Goal: Contribute content

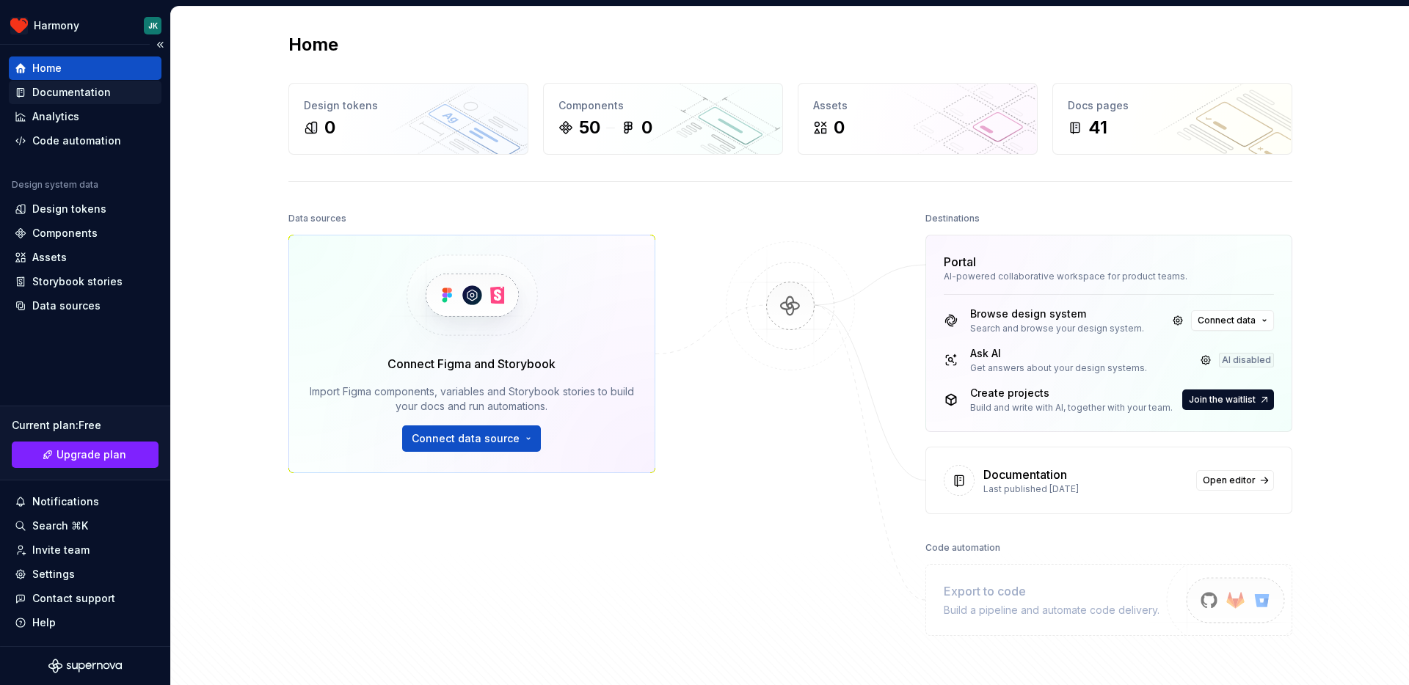
click at [101, 92] on div "Documentation" at bounding box center [71, 92] width 79 height 15
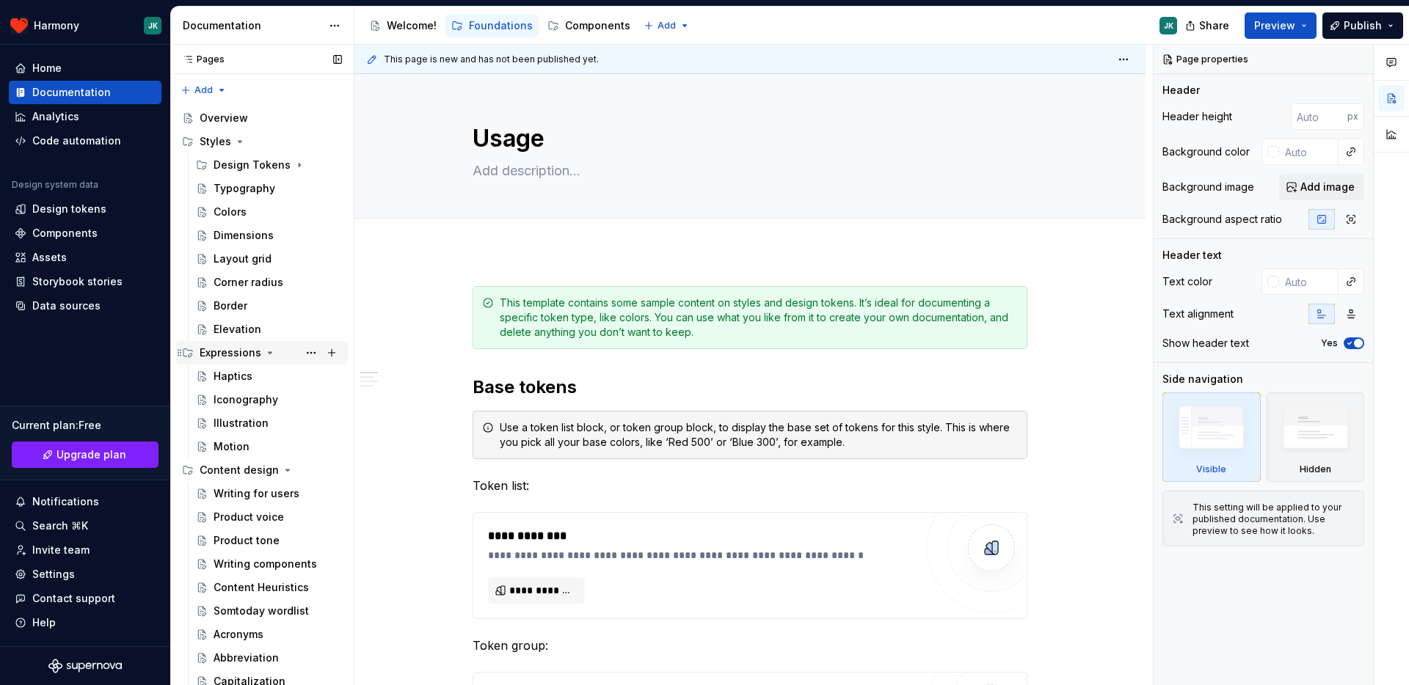
click at [269, 353] on icon "Page tree" at bounding box center [271, 352] width 4 height 1
click at [269, 353] on icon "Page tree" at bounding box center [269, 353] width 1 height 4
click at [245, 374] on div "Haptics" at bounding box center [233, 376] width 39 height 15
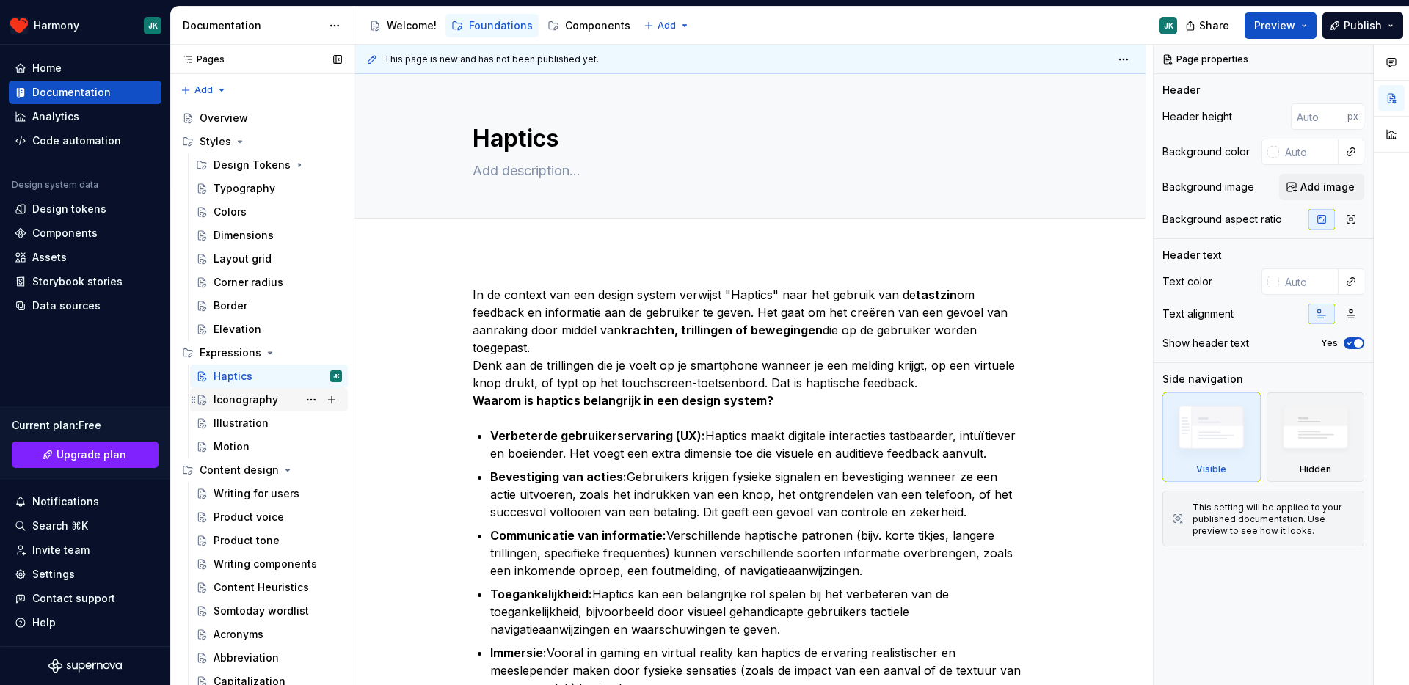
click at [258, 396] on div "Iconography" at bounding box center [246, 400] width 65 height 15
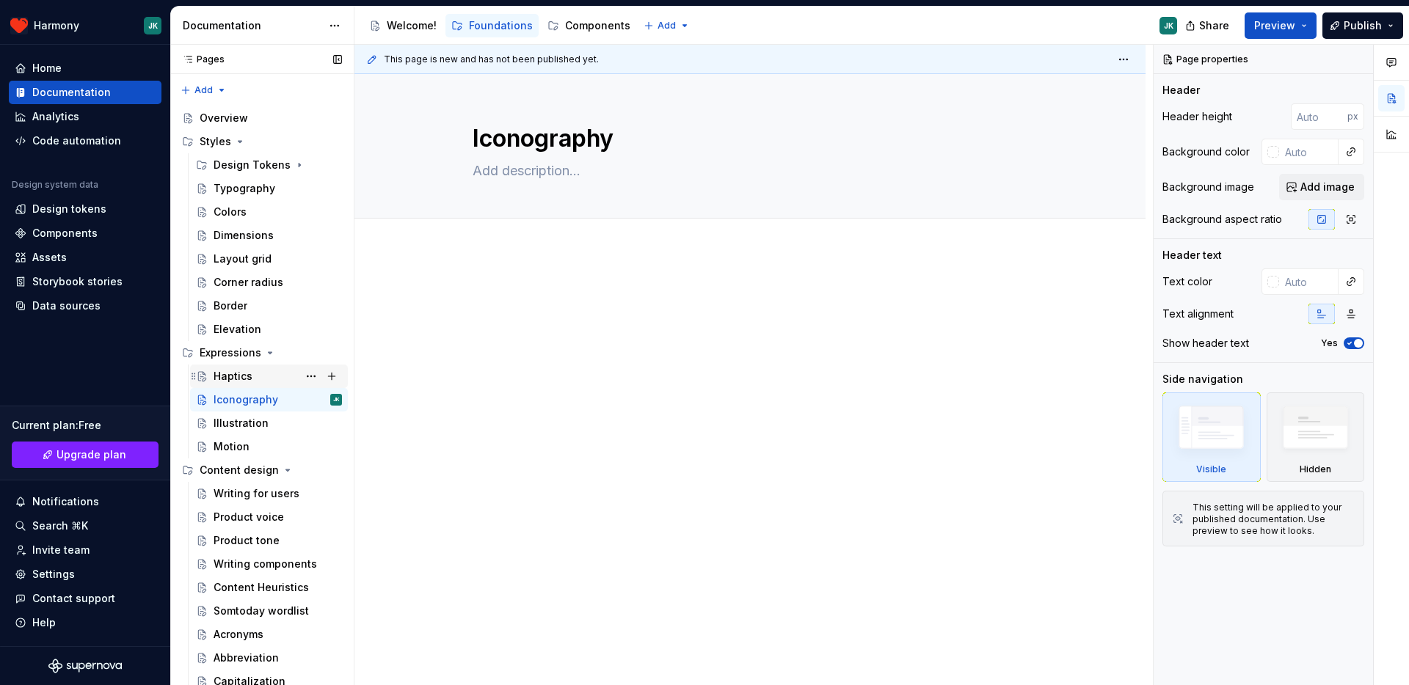
scroll to position [122, 0]
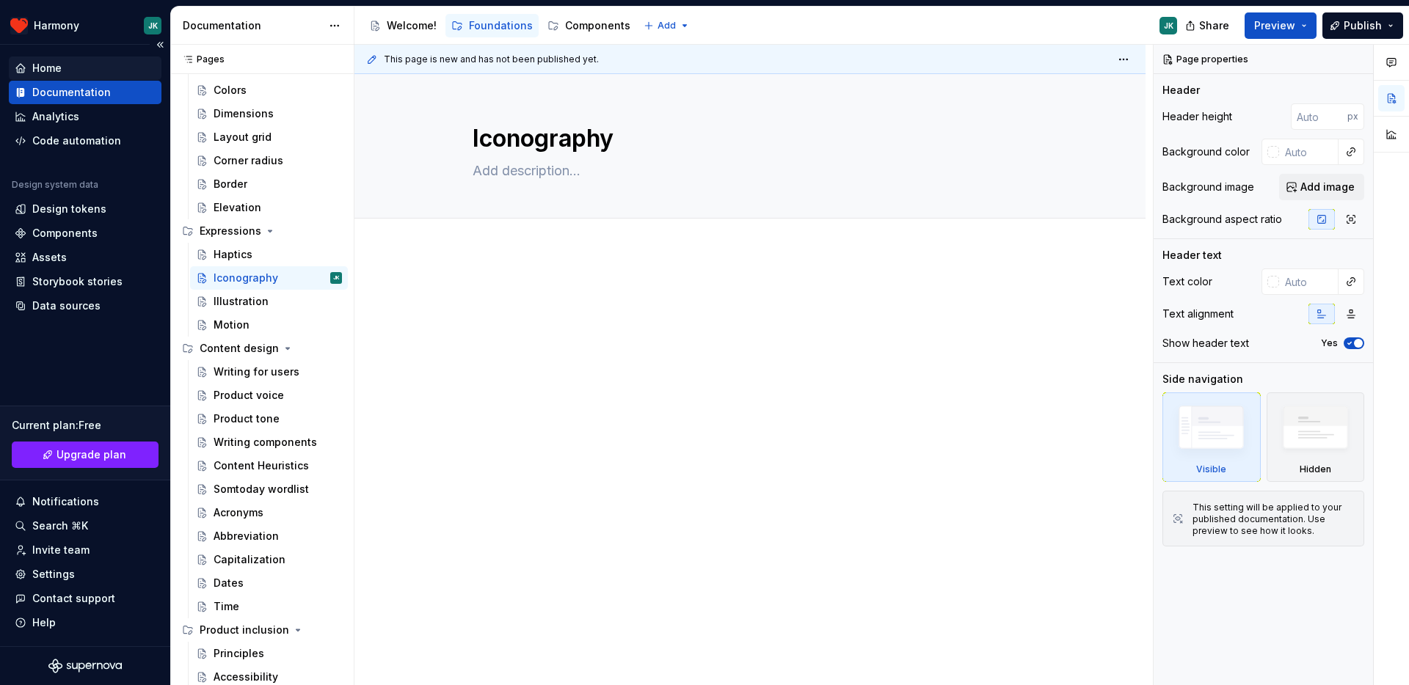
click at [30, 67] on div "Home" at bounding box center [85, 68] width 141 height 15
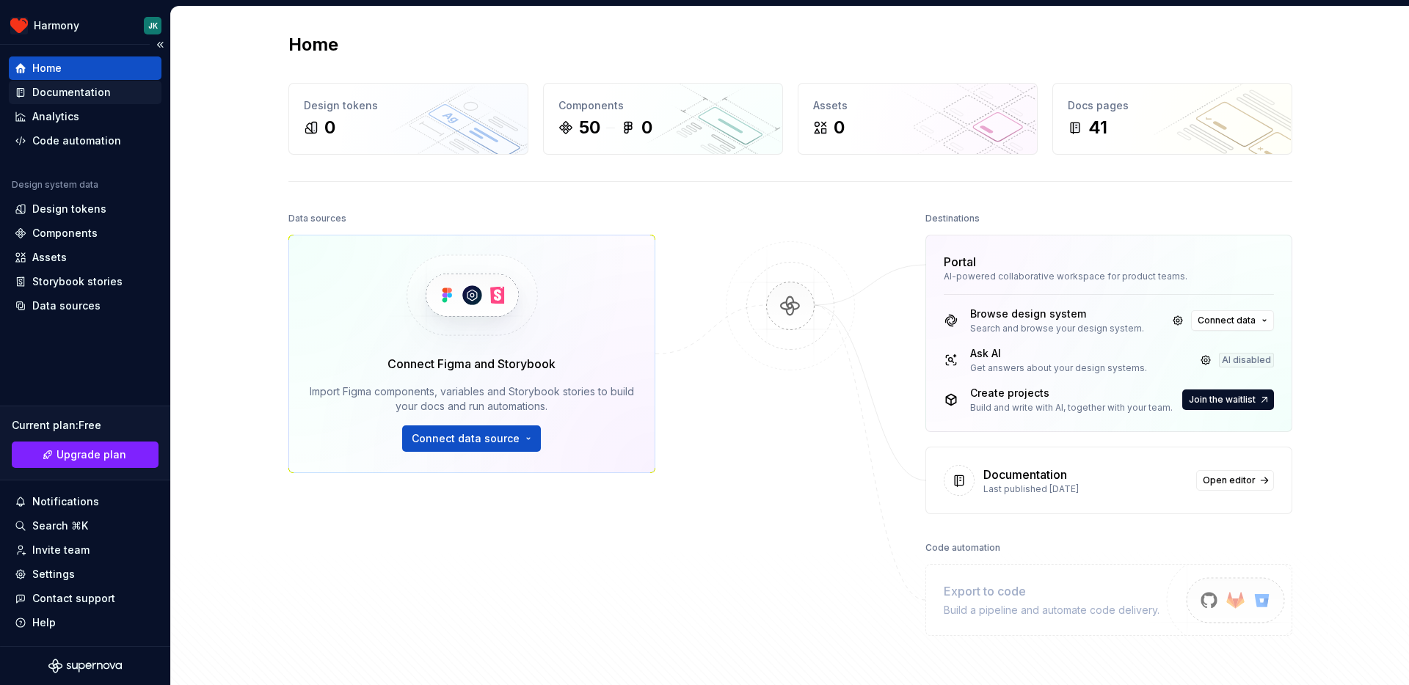
click at [50, 100] on div "Documentation" at bounding box center [85, 92] width 153 height 23
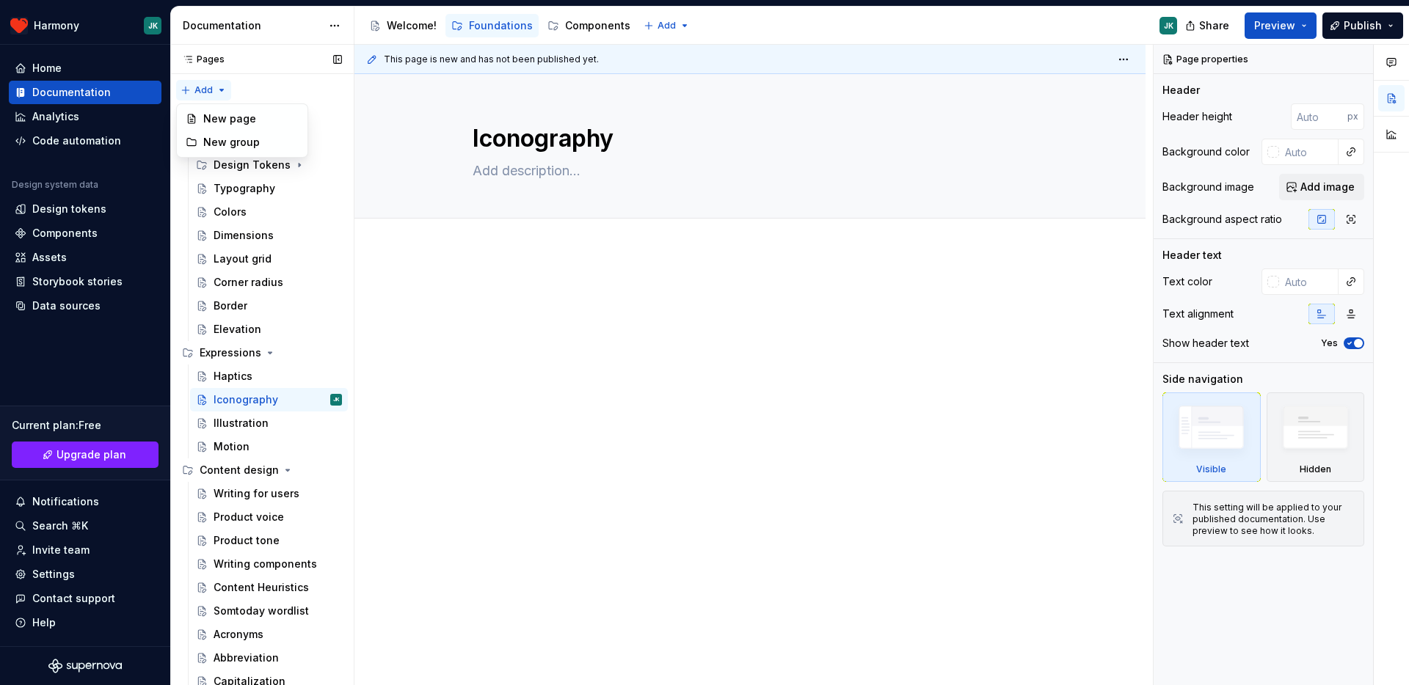
click at [220, 92] on div "Pages Pages Add Accessibility guide for tree Page tree. Navigate the tree with …" at bounding box center [261, 368] width 183 height 647
click at [516, 374] on html "Harmony JK Home Documentation Analytics Code automation Design system data Desi…" at bounding box center [704, 342] width 1409 height 685
click at [245, 378] on div "Haptics" at bounding box center [233, 376] width 39 height 15
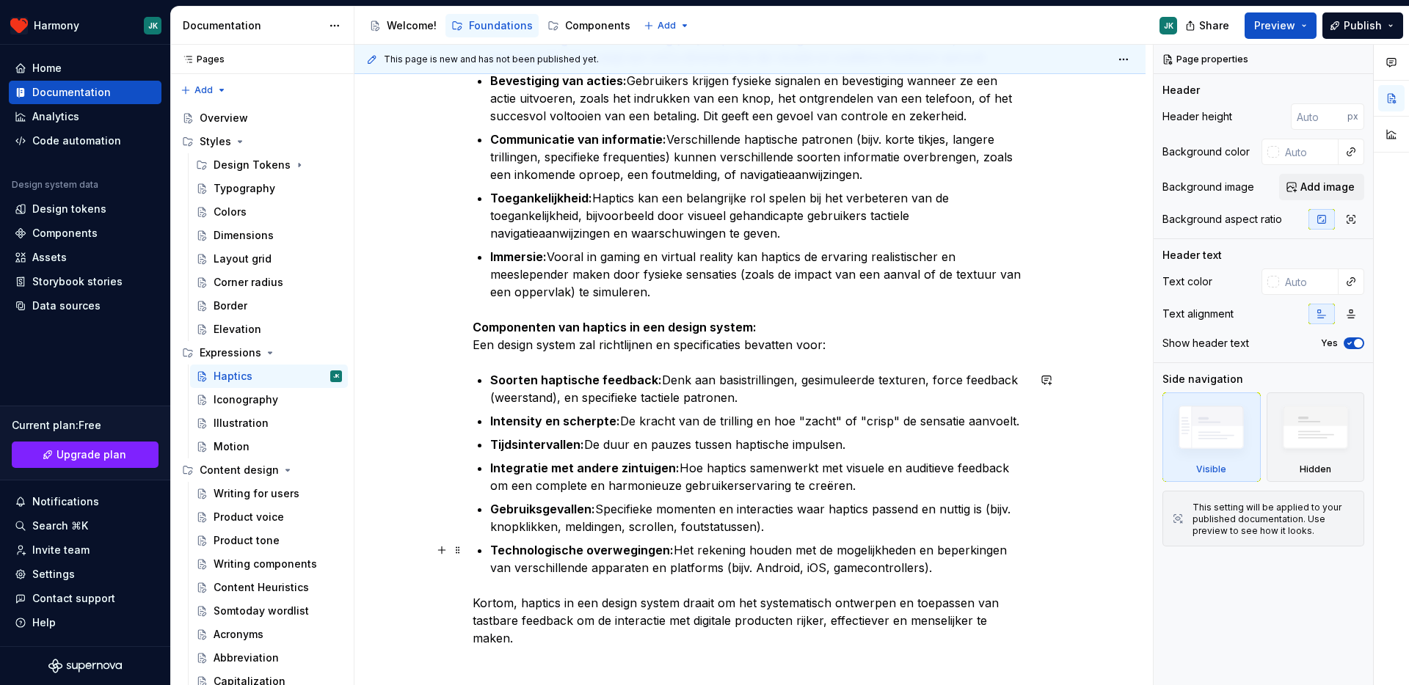
scroll to position [580, 0]
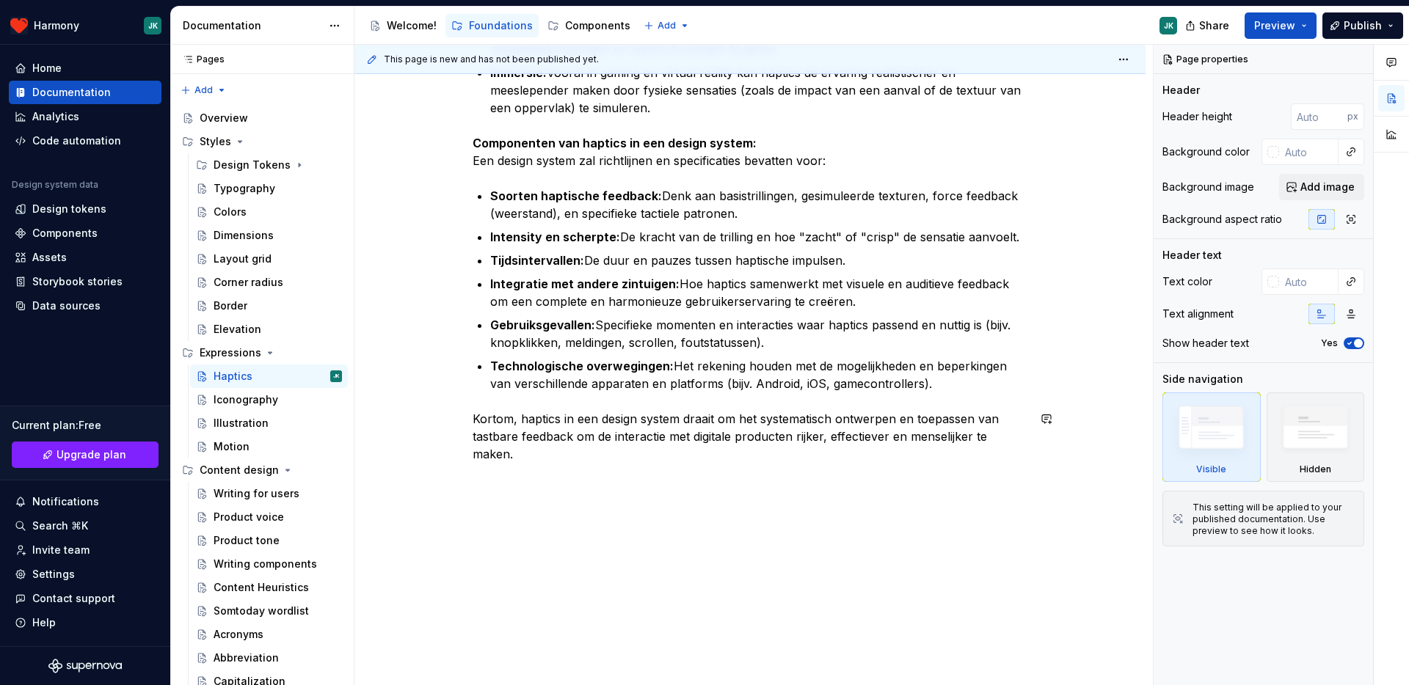
click at [521, 495] on div "In de context van een design system verwijst "Haptics" naar het gebruik van de …" at bounding box center [749, 179] width 791 height 1016
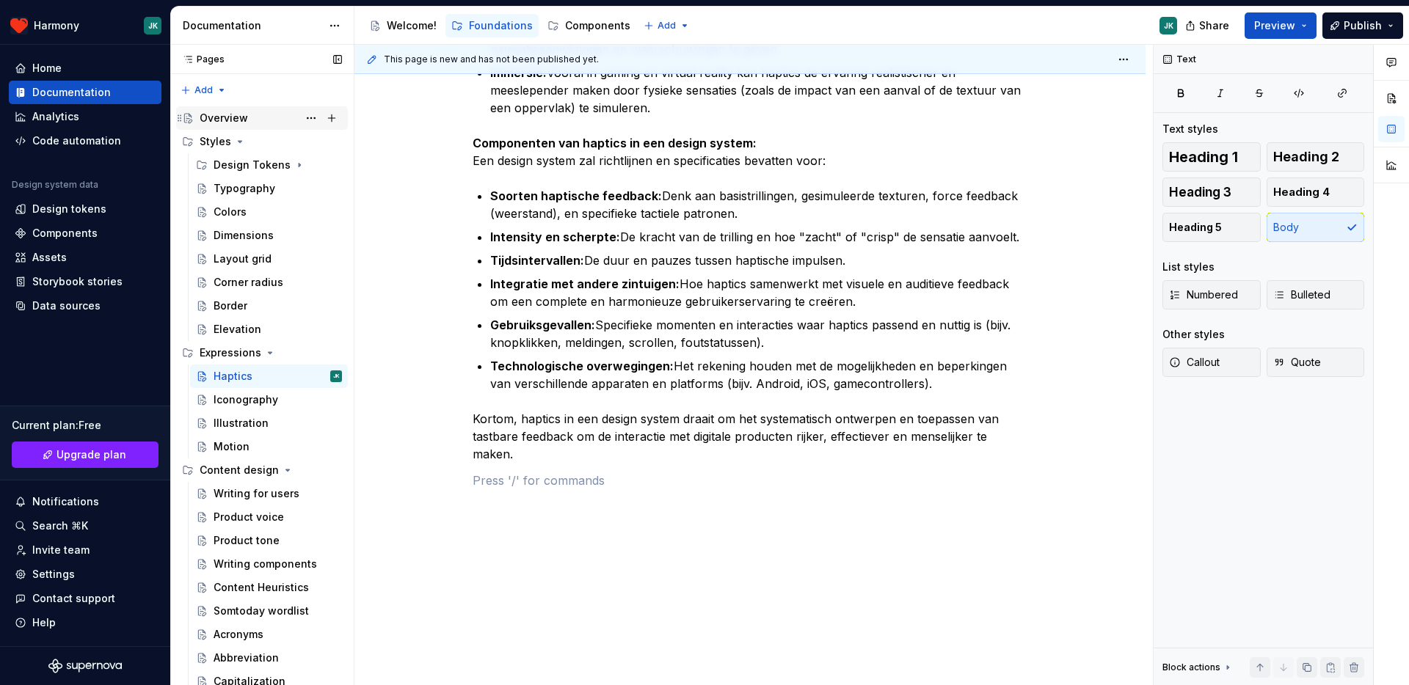
click at [214, 128] on div "Overview" at bounding box center [262, 117] width 172 height 23
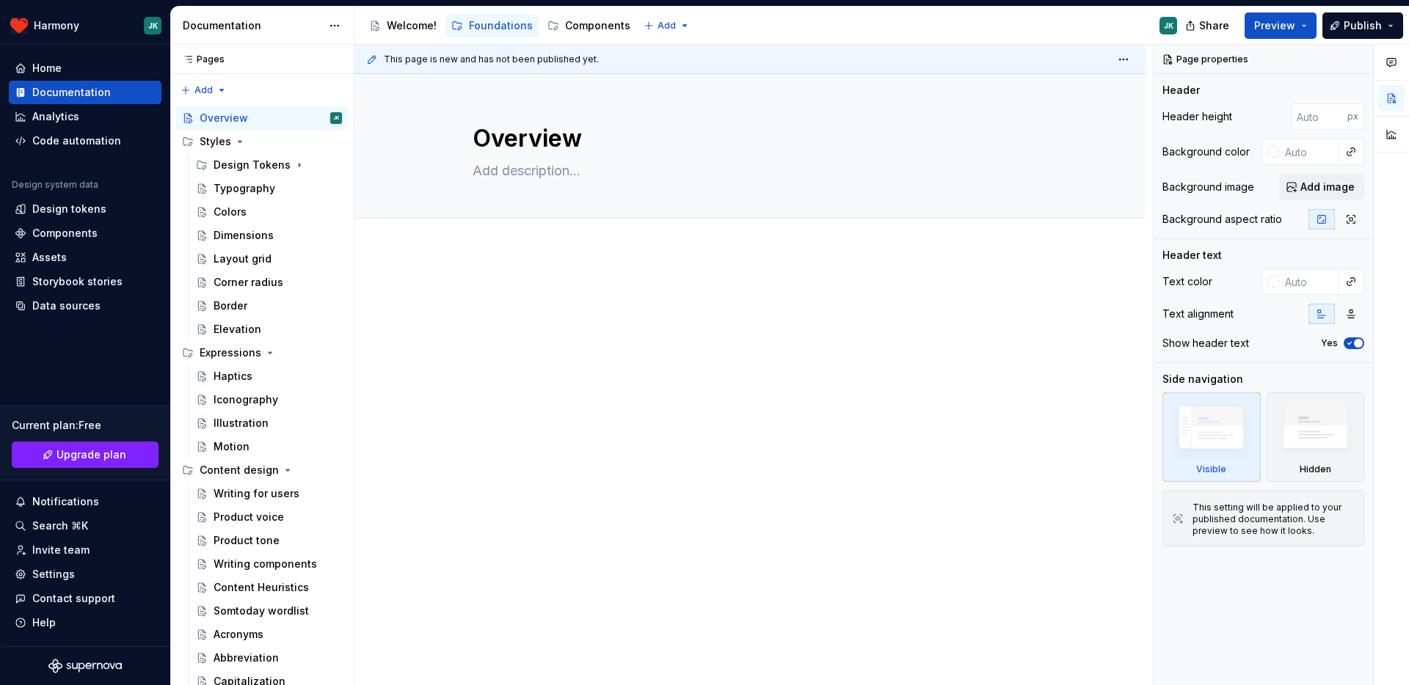
click at [615, 297] on p at bounding box center [750, 295] width 555 height 18
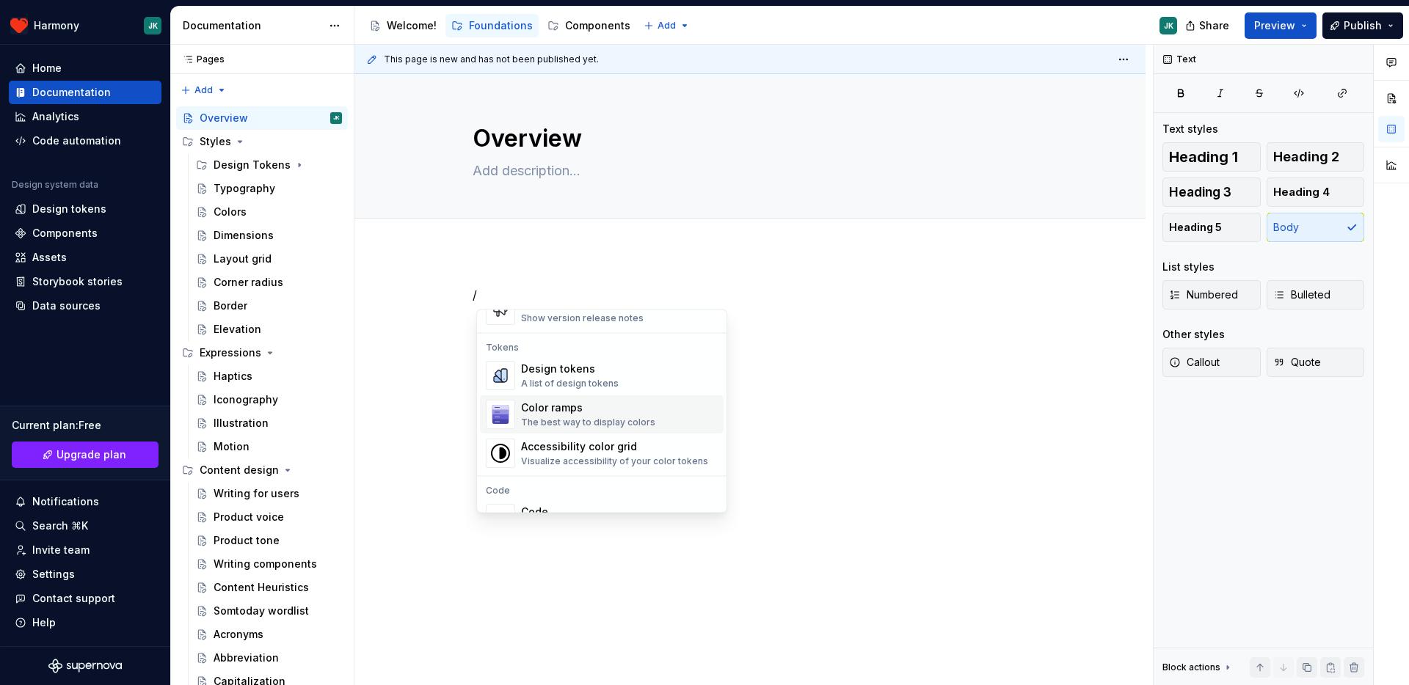
scroll to position [1091, 0]
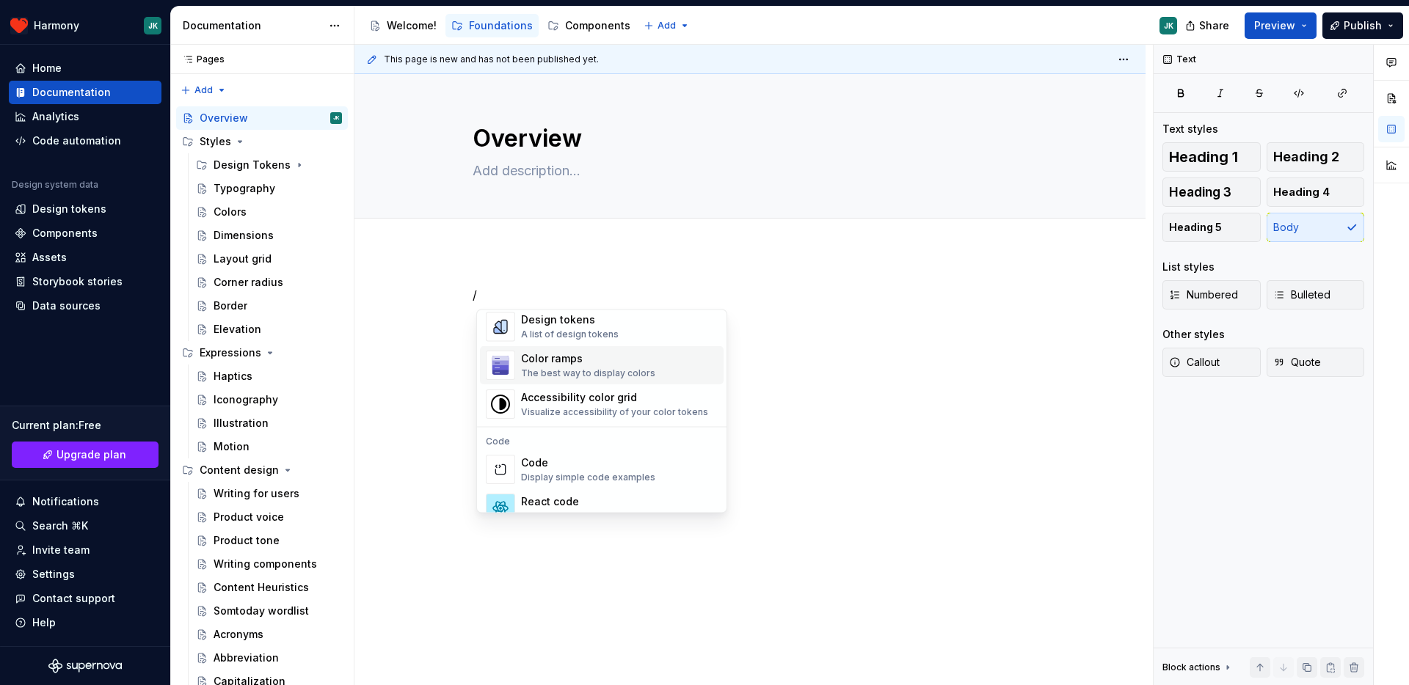
click at [666, 367] on div "Color ramps The best way to display colors" at bounding box center [619, 365] width 197 height 29
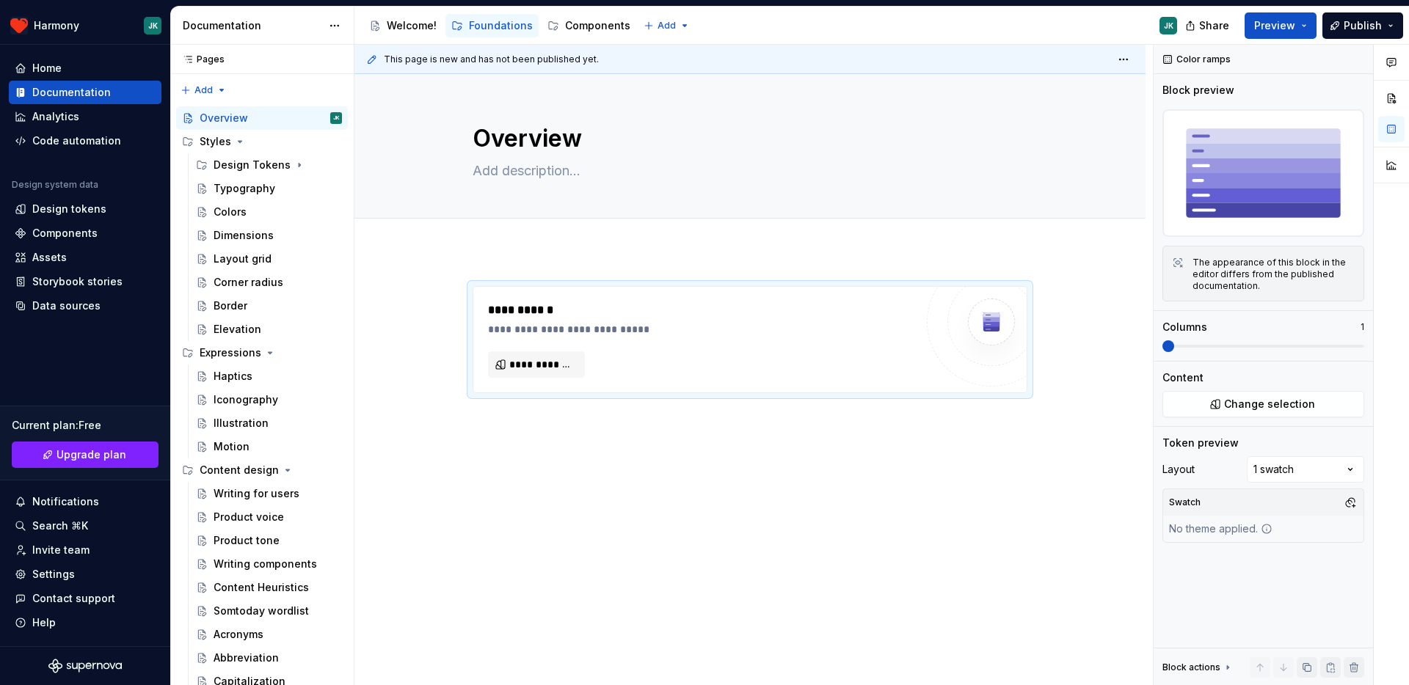
click at [928, 511] on div "**********" at bounding box center [749, 433] width 791 height 365
click at [798, 373] on div "**********" at bounding box center [701, 340] width 427 height 76
click at [462, 290] on span at bounding box center [458, 293] width 12 height 21
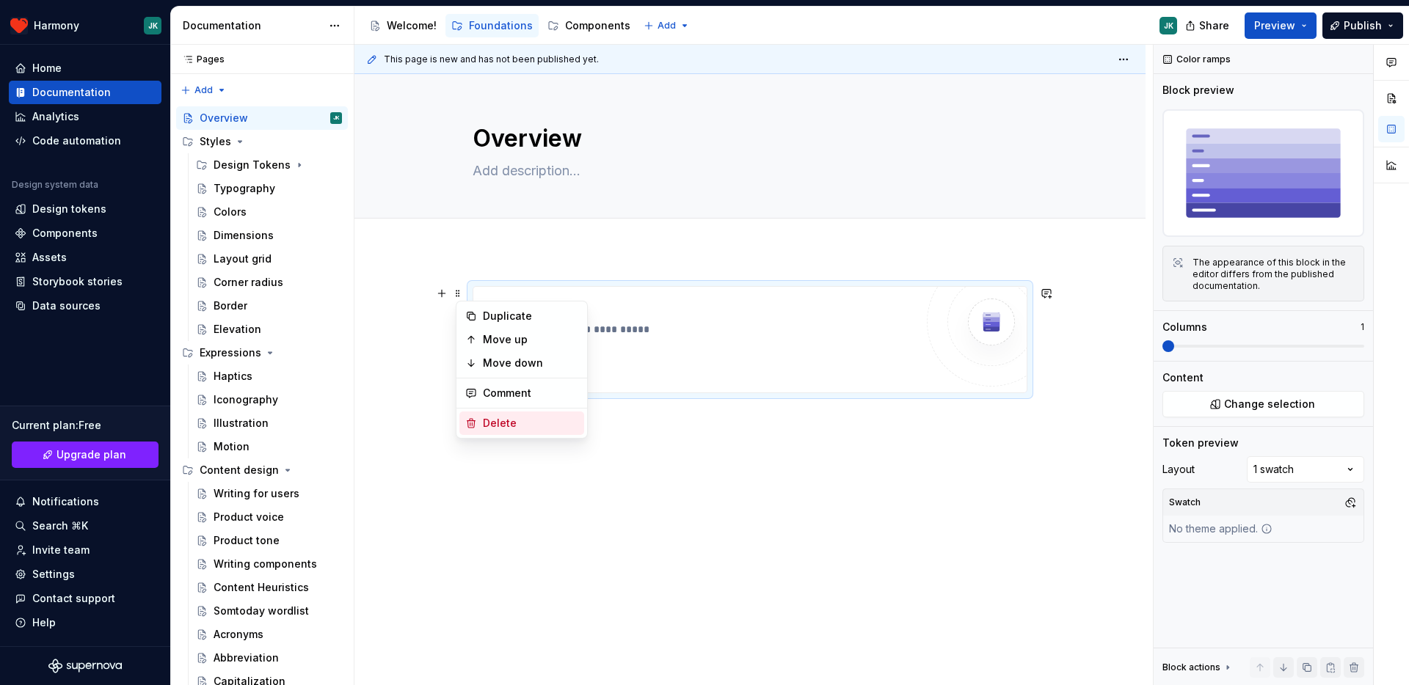
click at [503, 420] on div "Delete" at bounding box center [530, 423] width 95 height 15
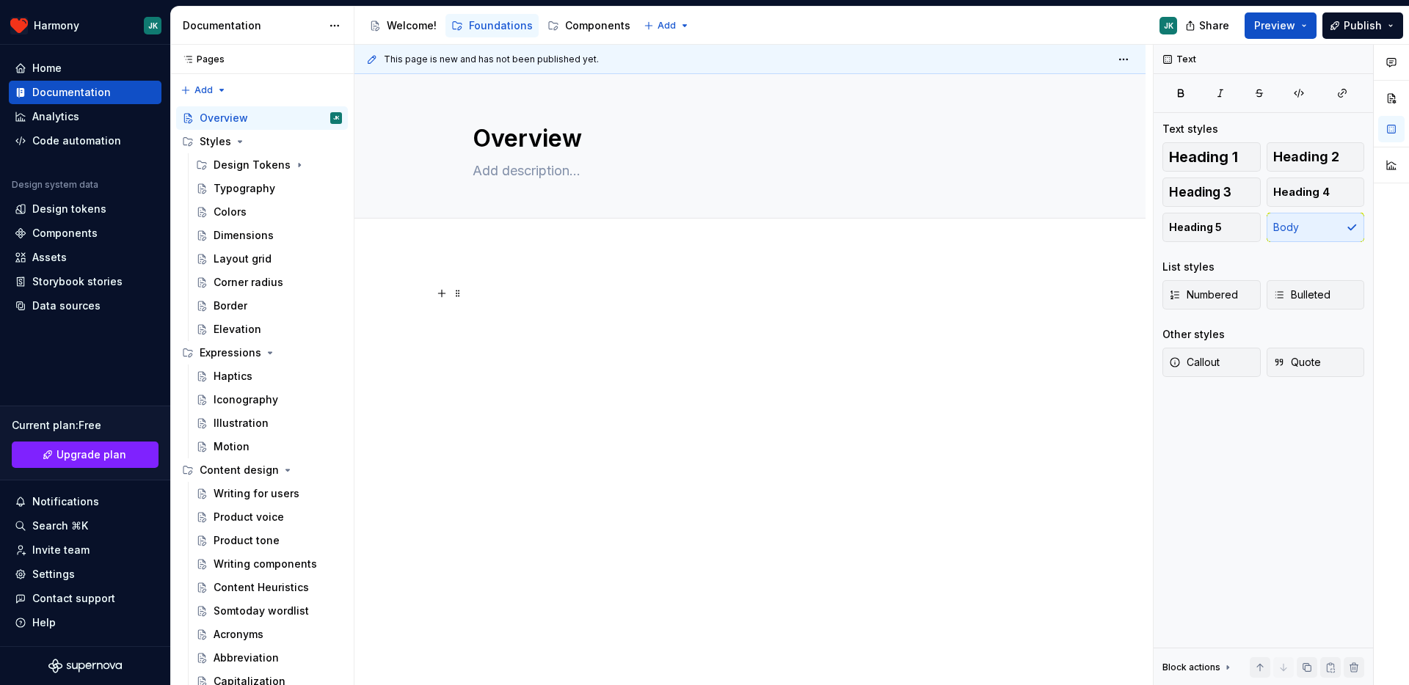
click at [503, 420] on div at bounding box center [749, 408] width 791 height 314
click at [520, 232] on span "Add tab" at bounding box center [508, 235] width 34 height 12
click at [533, 272] on div at bounding box center [749, 408] width 791 height 314
click at [1358, 57] on button "button" at bounding box center [1358, 59] width 21 height 21
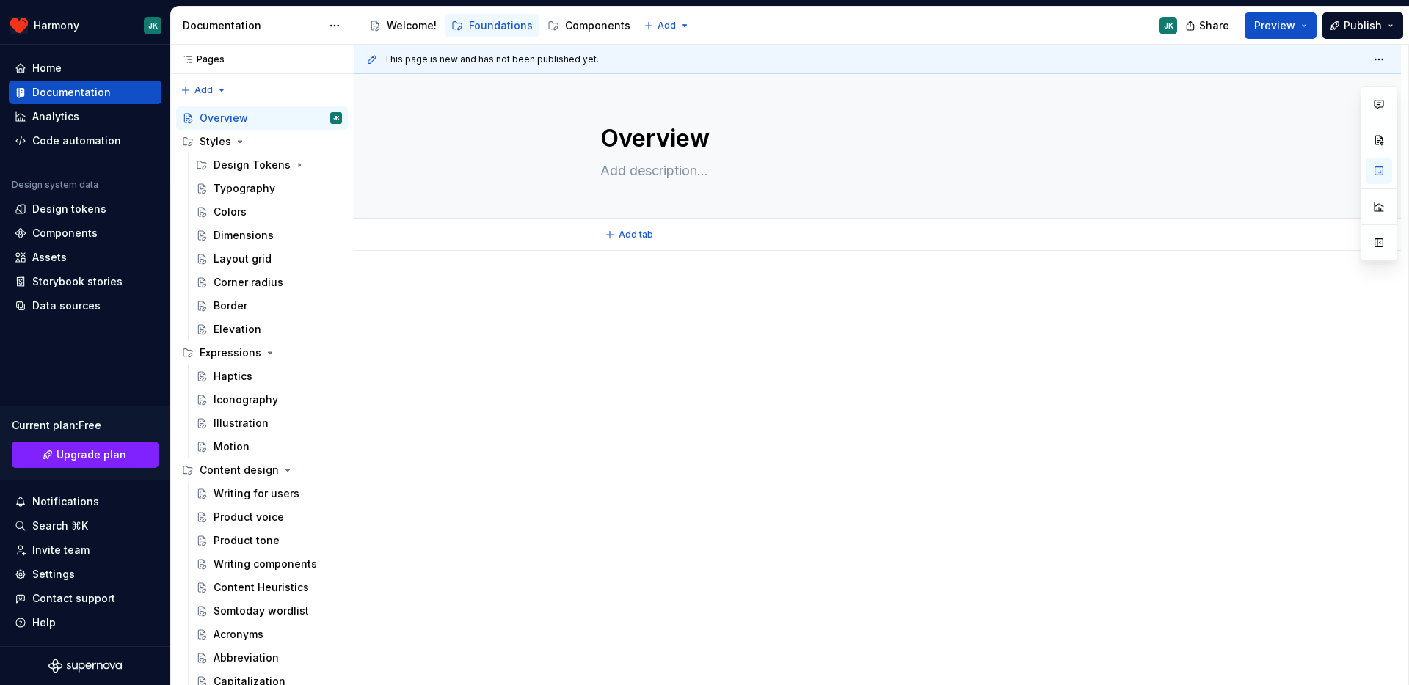
click at [704, 244] on div "Add tab" at bounding box center [877, 235] width 555 height 21
click at [682, 272] on div at bounding box center [877, 408] width 1046 height 314
click at [1388, 59] on html "Harmony JK Home Documentation Analytics Code automation Design system data Desi…" at bounding box center [704, 342] width 1409 height 685
click at [1352, 58] on html "Harmony JK Home Documentation Analytics Code automation Design system data Desi…" at bounding box center [704, 342] width 1409 height 685
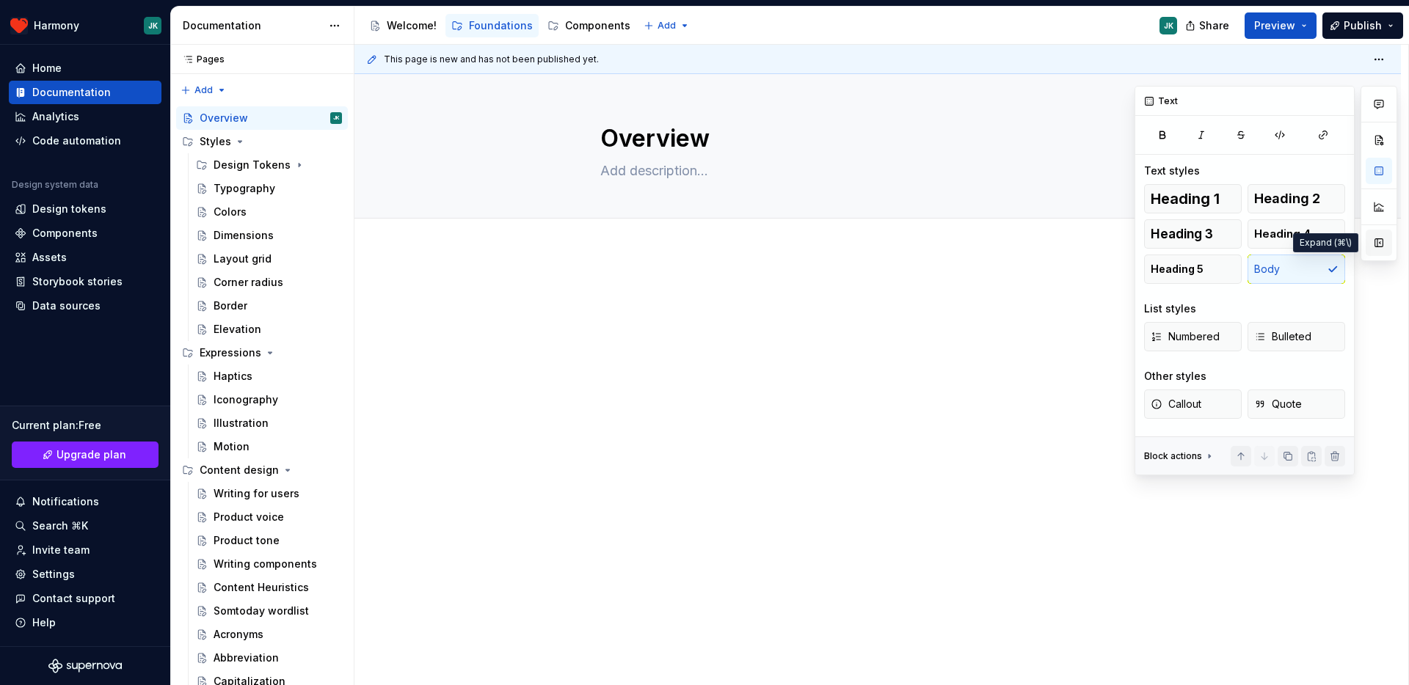
click at [1381, 237] on button "button" at bounding box center [1379, 243] width 26 height 26
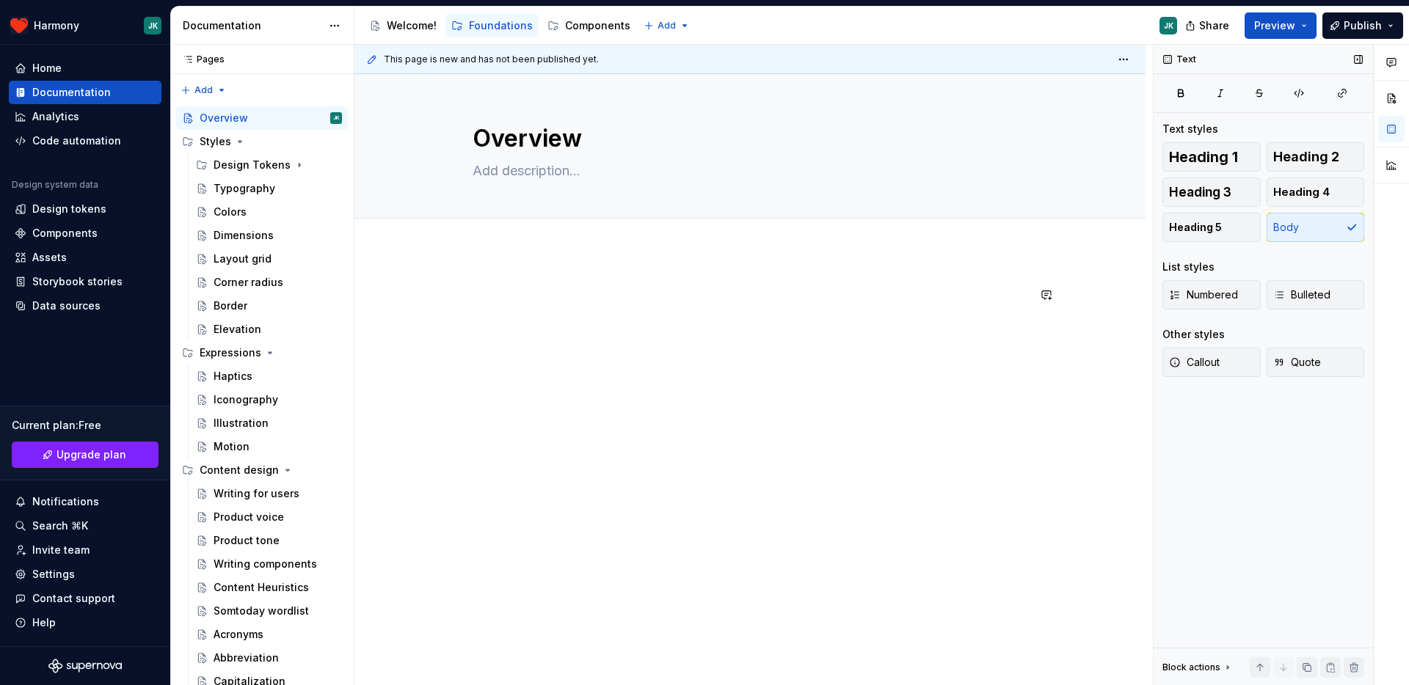
click at [805, 273] on div at bounding box center [749, 408] width 791 height 314
click at [732, 262] on div at bounding box center [749, 408] width 791 height 314
click at [721, 290] on p at bounding box center [750, 295] width 555 height 18
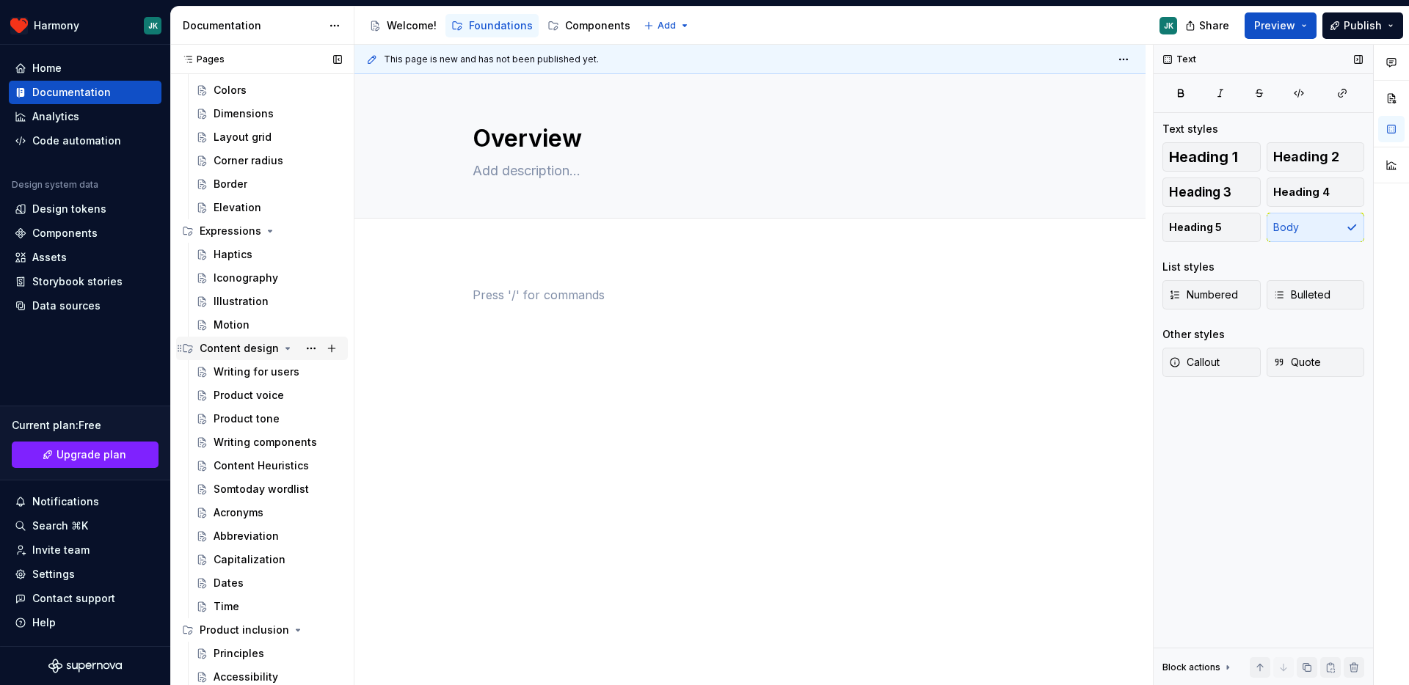
scroll to position [0, 0]
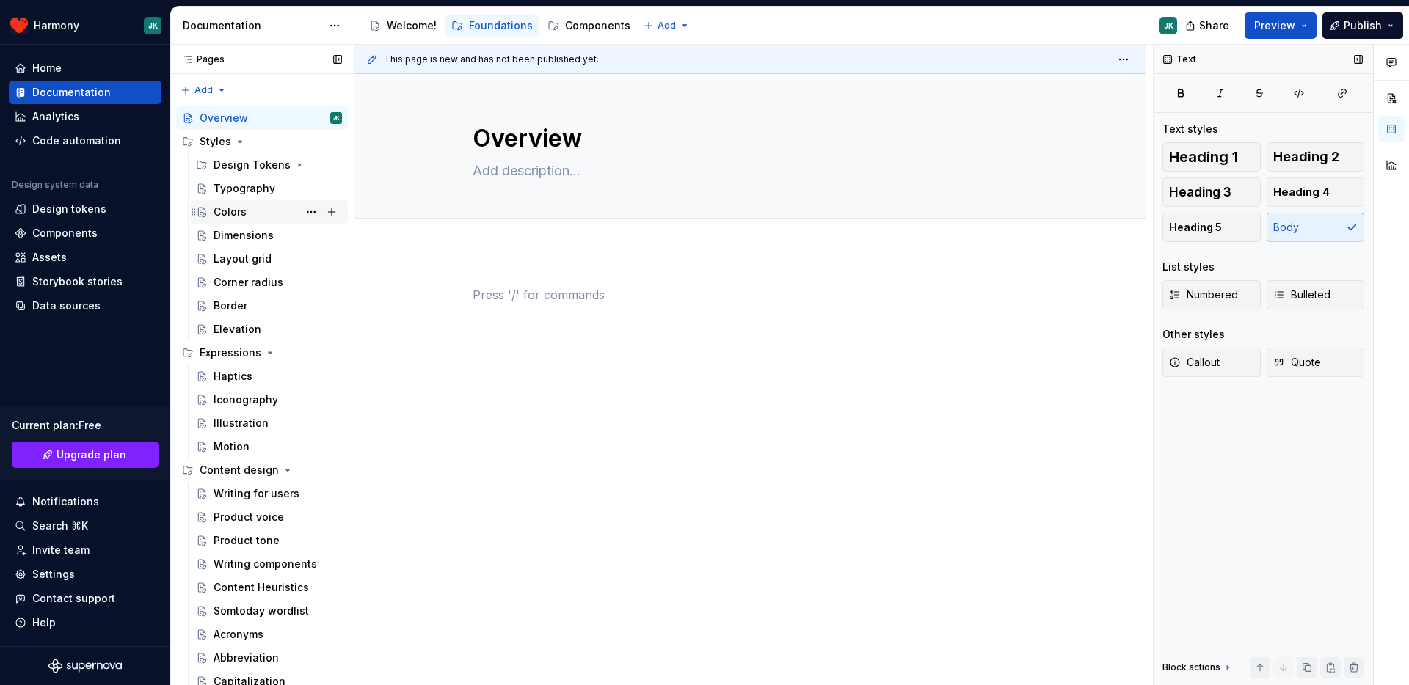
click at [250, 202] on div "Colors" at bounding box center [278, 212] width 128 height 21
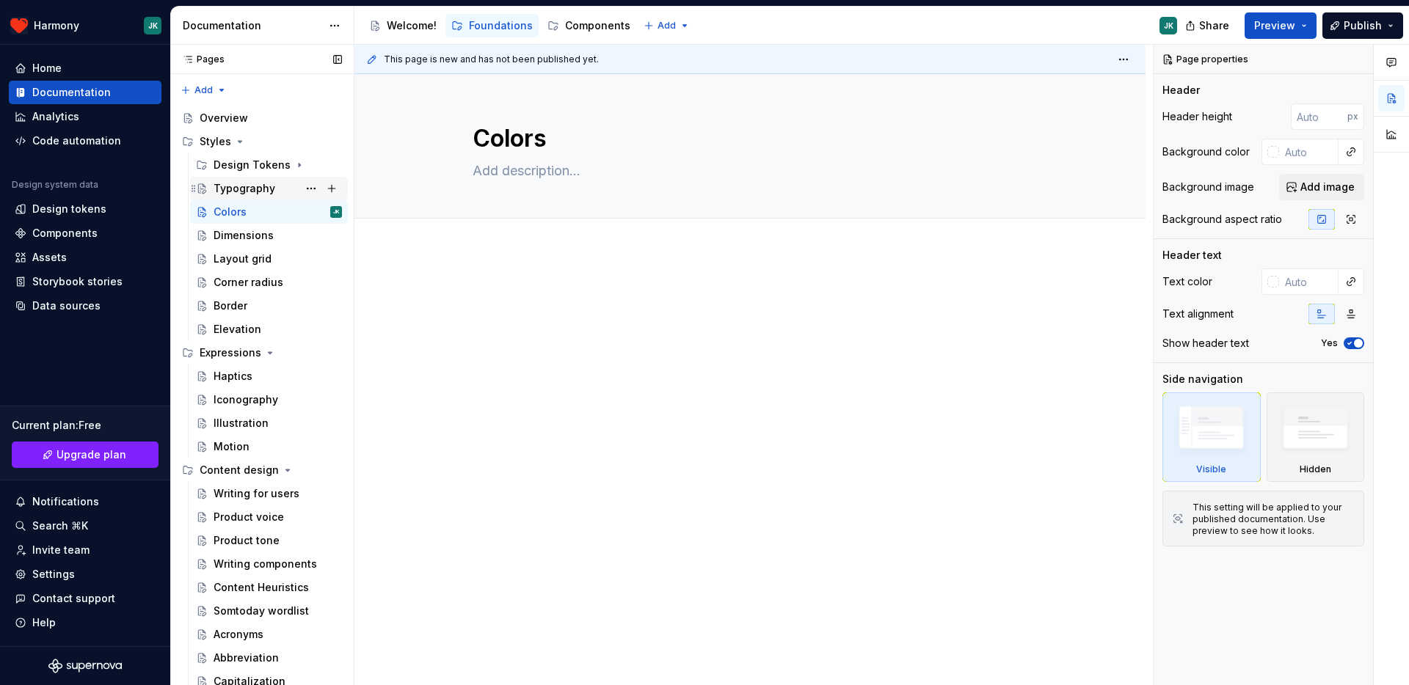
click at [266, 189] on div "Typography" at bounding box center [245, 188] width 62 height 15
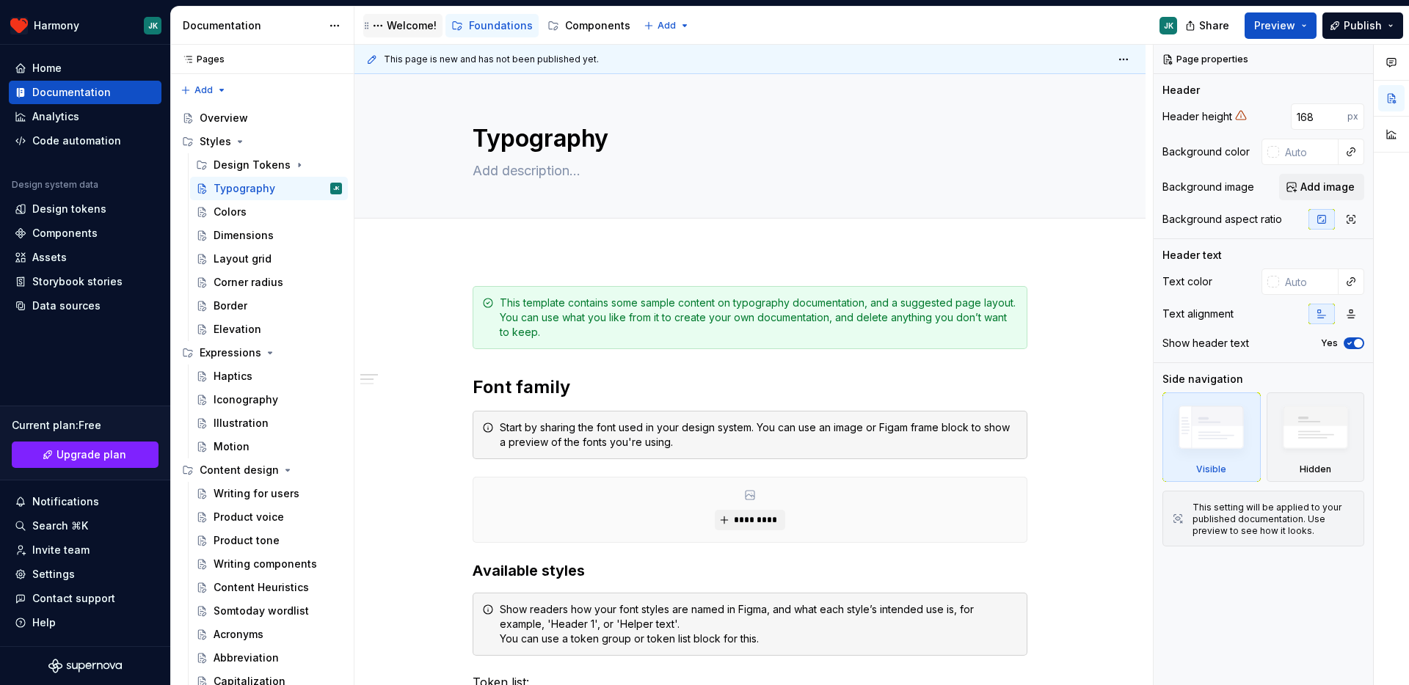
click at [419, 24] on div "Welcome!" at bounding box center [412, 25] width 50 height 15
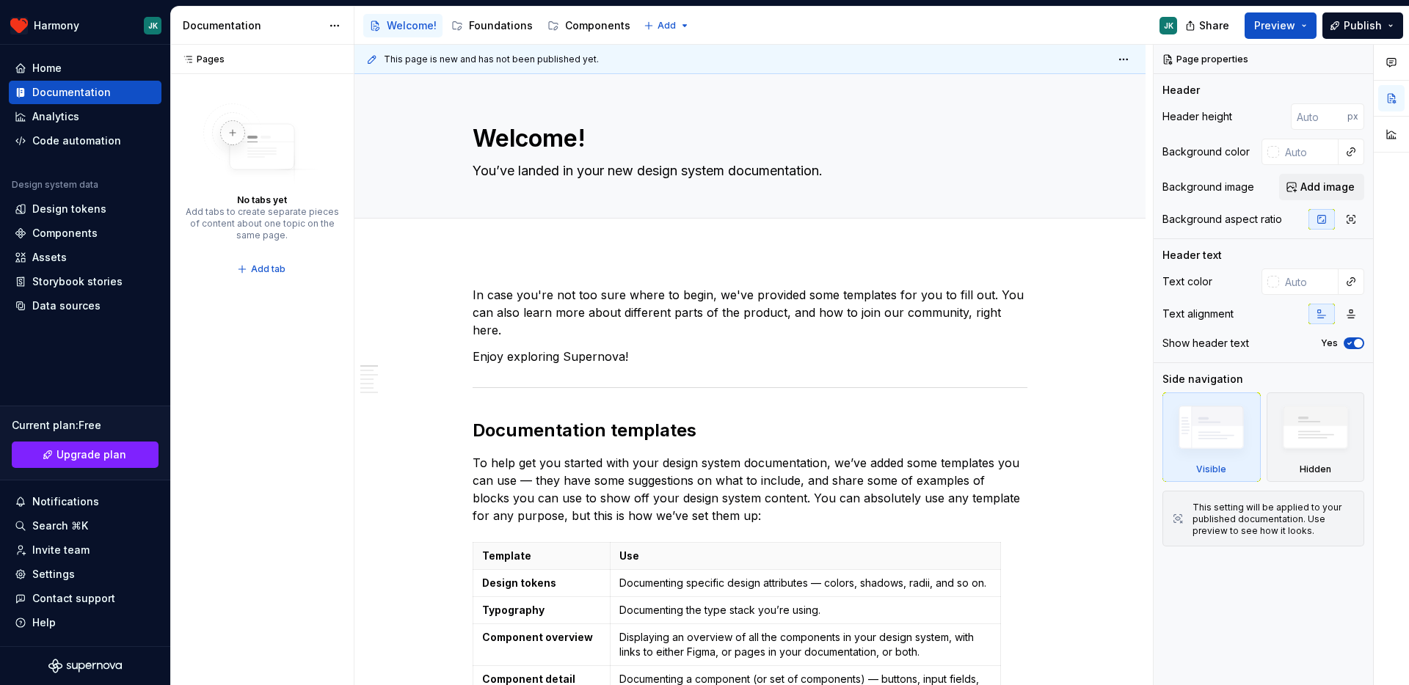
click at [495, 9] on div "Accessibility guide for tree Page tree. Navigate the tree with the arrow keys. …" at bounding box center [771, 26] width 834 height 38
click at [494, 27] on div "Foundations" at bounding box center [501, 25] width 64 height 15
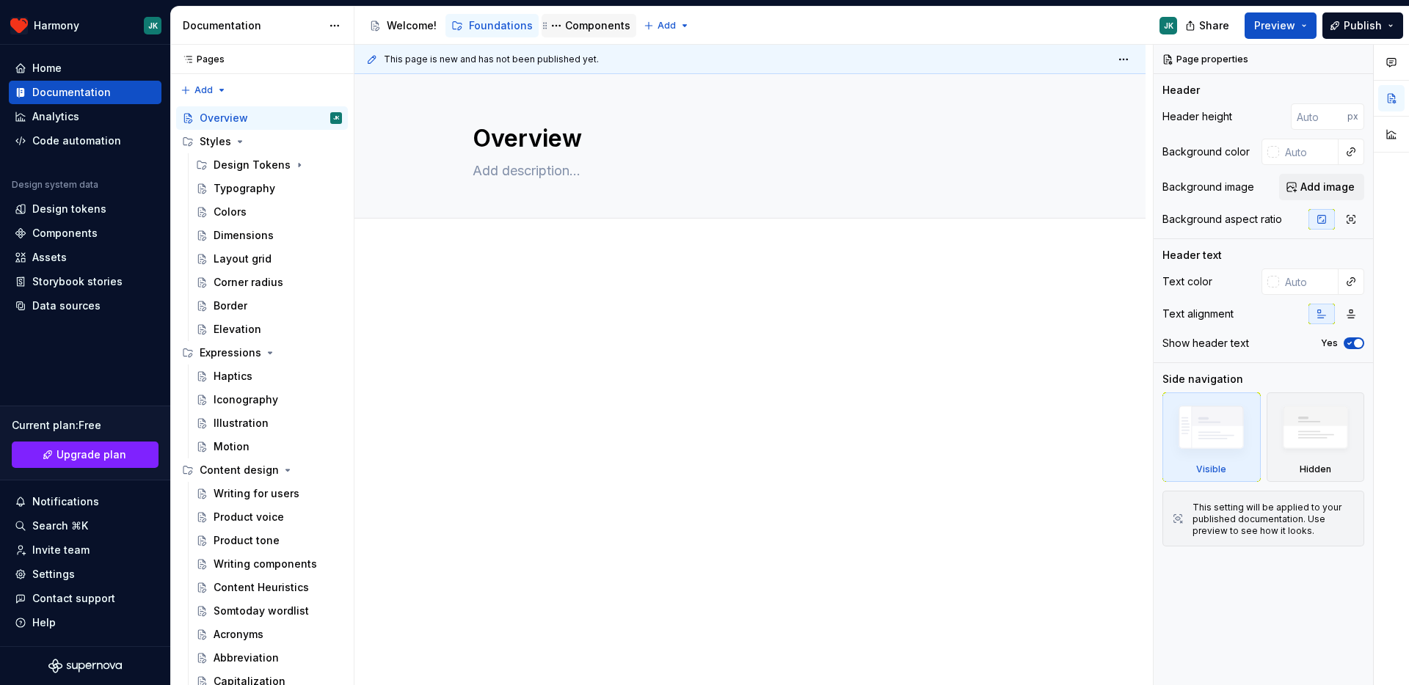
click at [569, 26] on div "Components" at bounding box center [597, 25] width 65 height 15
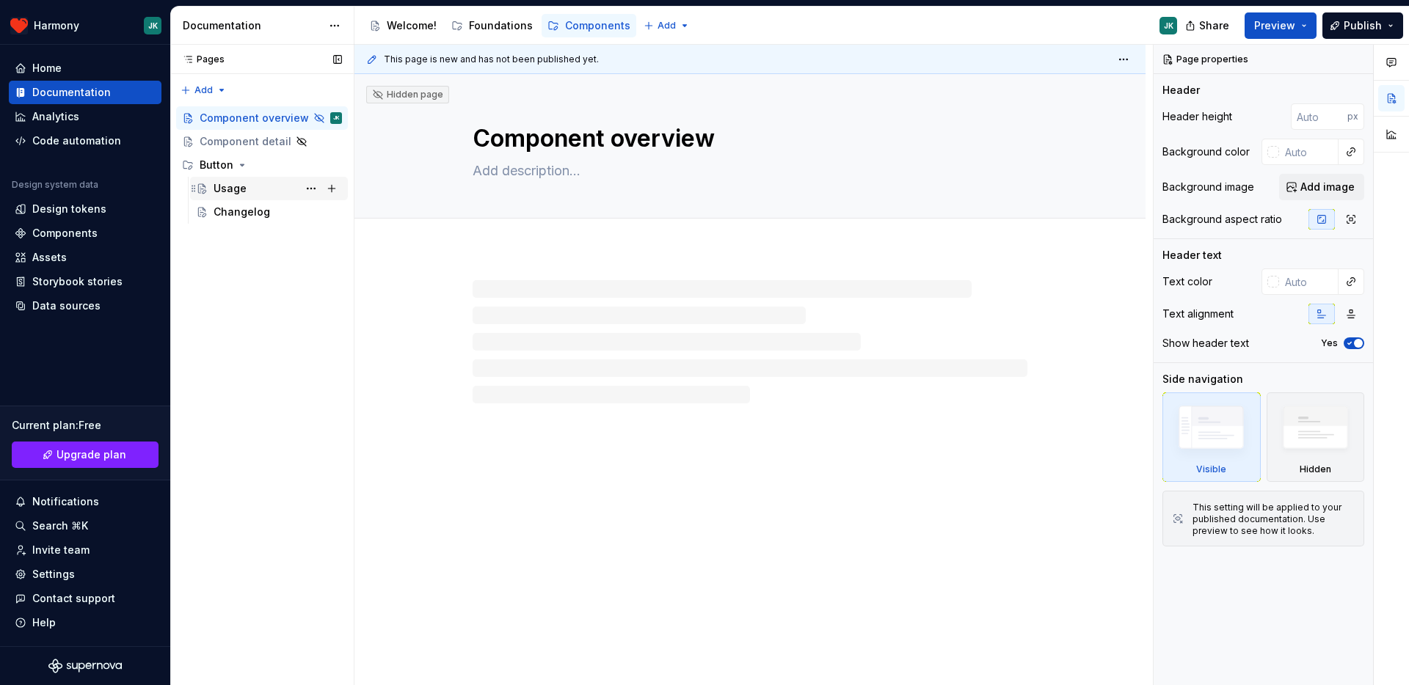
click at [227, 192] on div "Usage" at bounding box center [230, 188] width 33 height 15
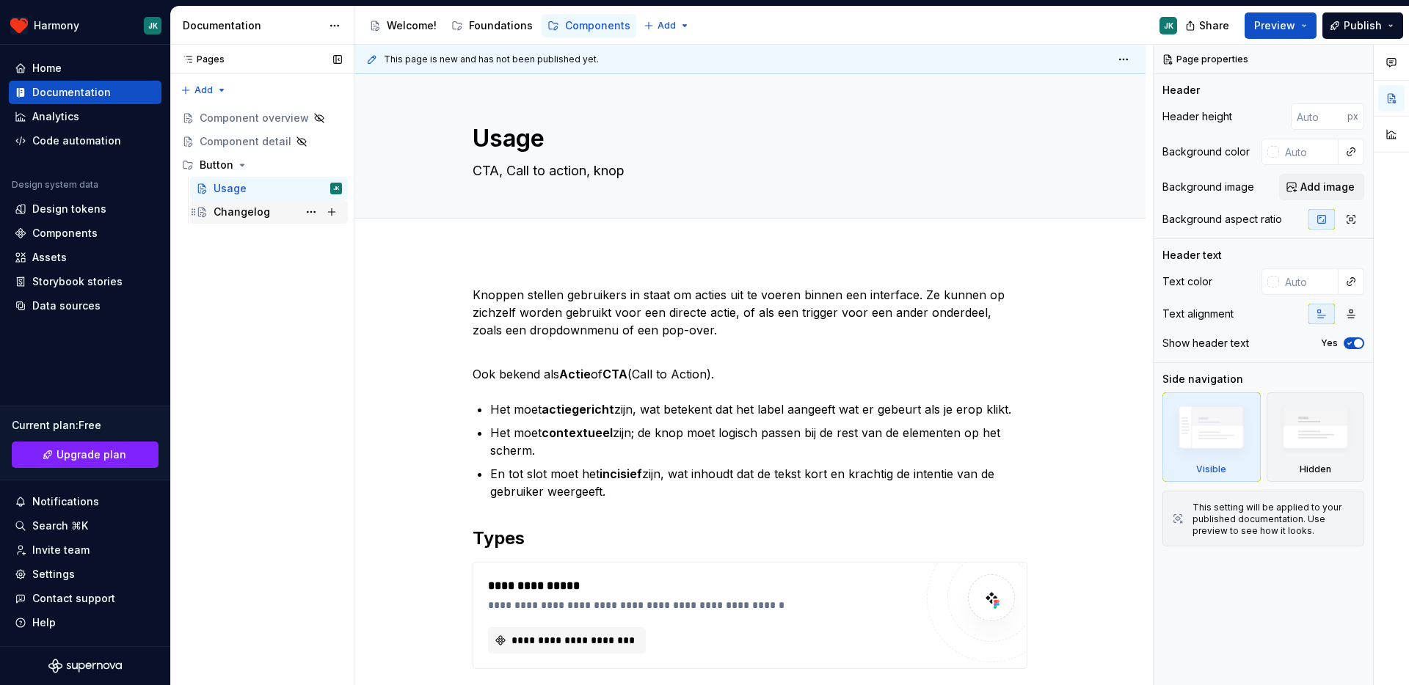
click at [244, 217] on div "Changelog" at bounding box center [242, 212] width 57 height 15
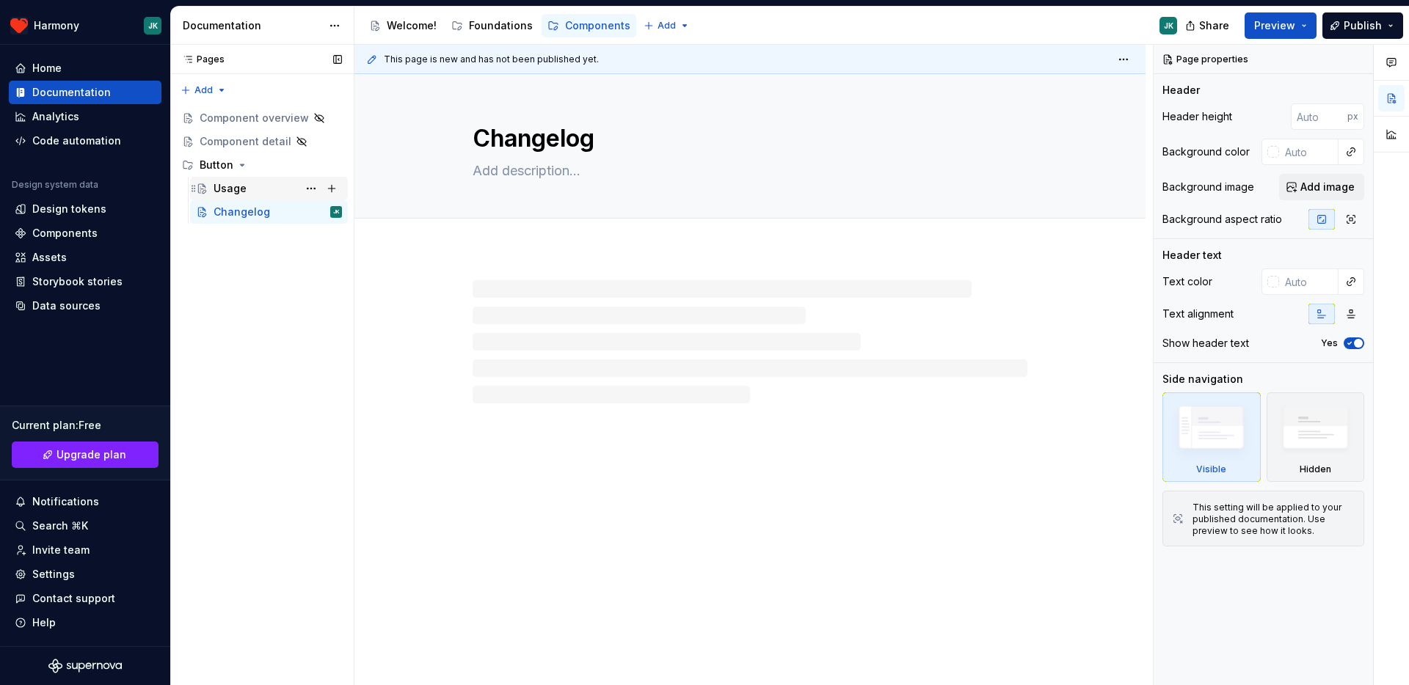
click at [238, 187] on div "Usage" at bounding box center [230, 188] width 33 height 15
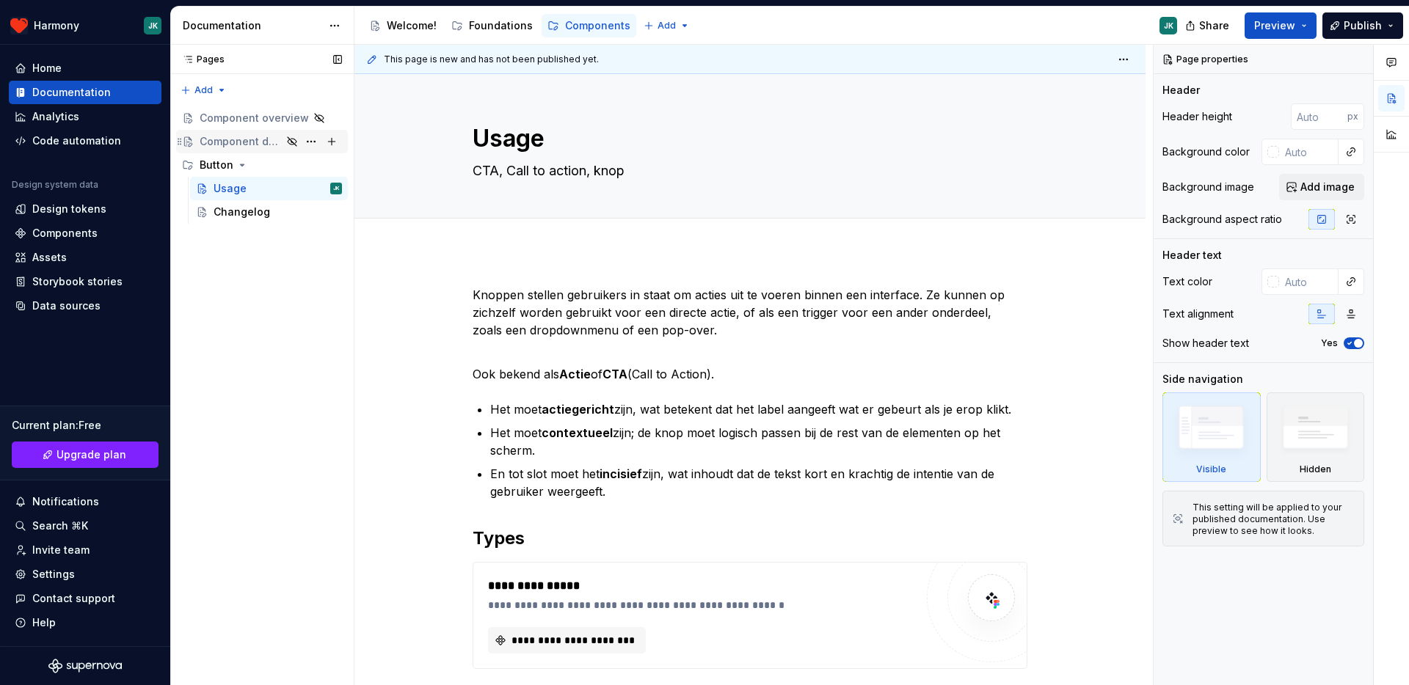
click at [260, 136] on div "Component detail" at bounding box center [241, 141] width 82 height 15
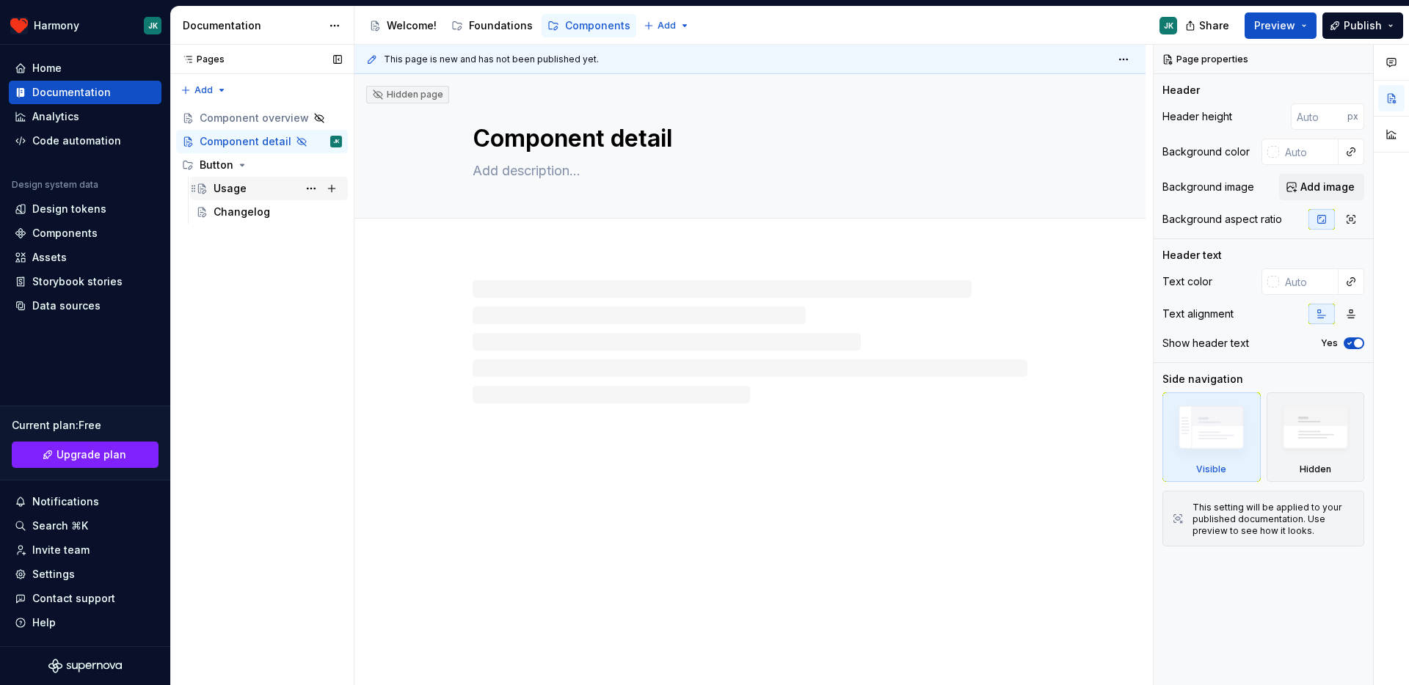
click at [244, 192] on div "Usage" at bounding box center [230, 188] width 33 height 15
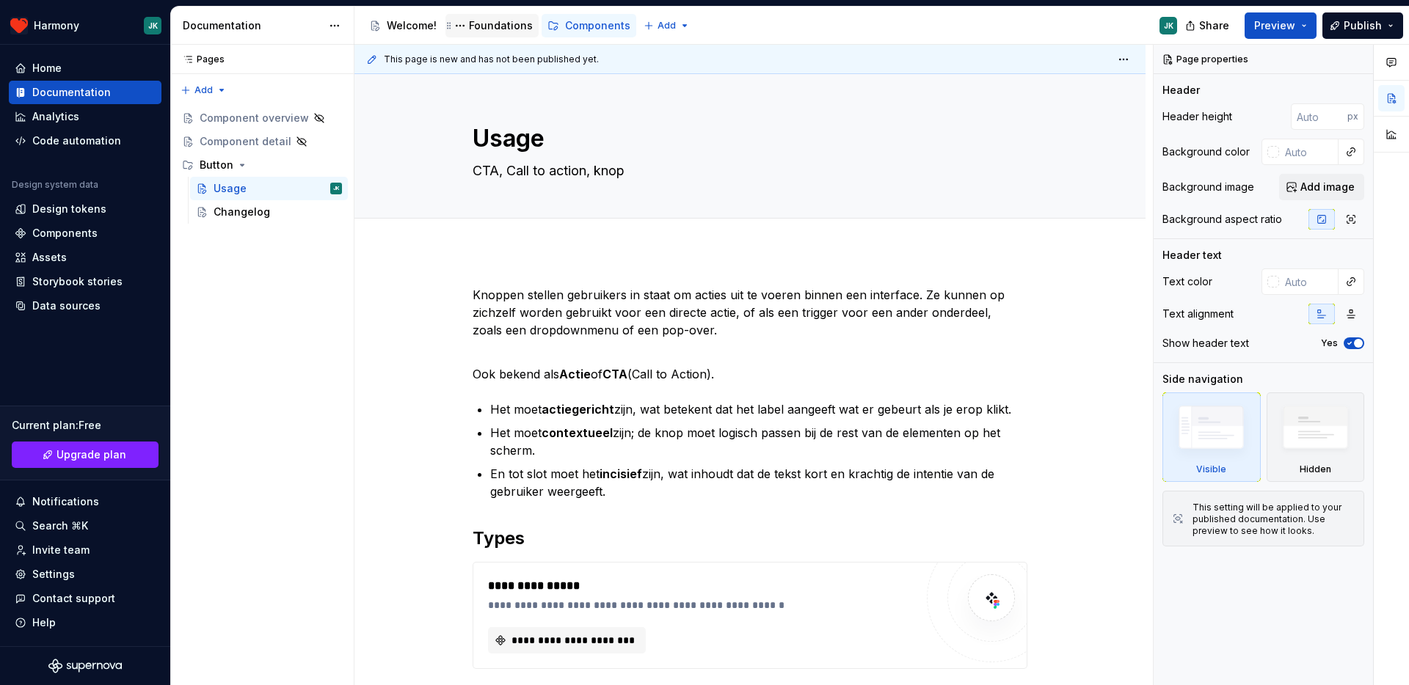
click at [518, 19] on div "Foundations" at bounding box center [501, 25] width 64 height 15
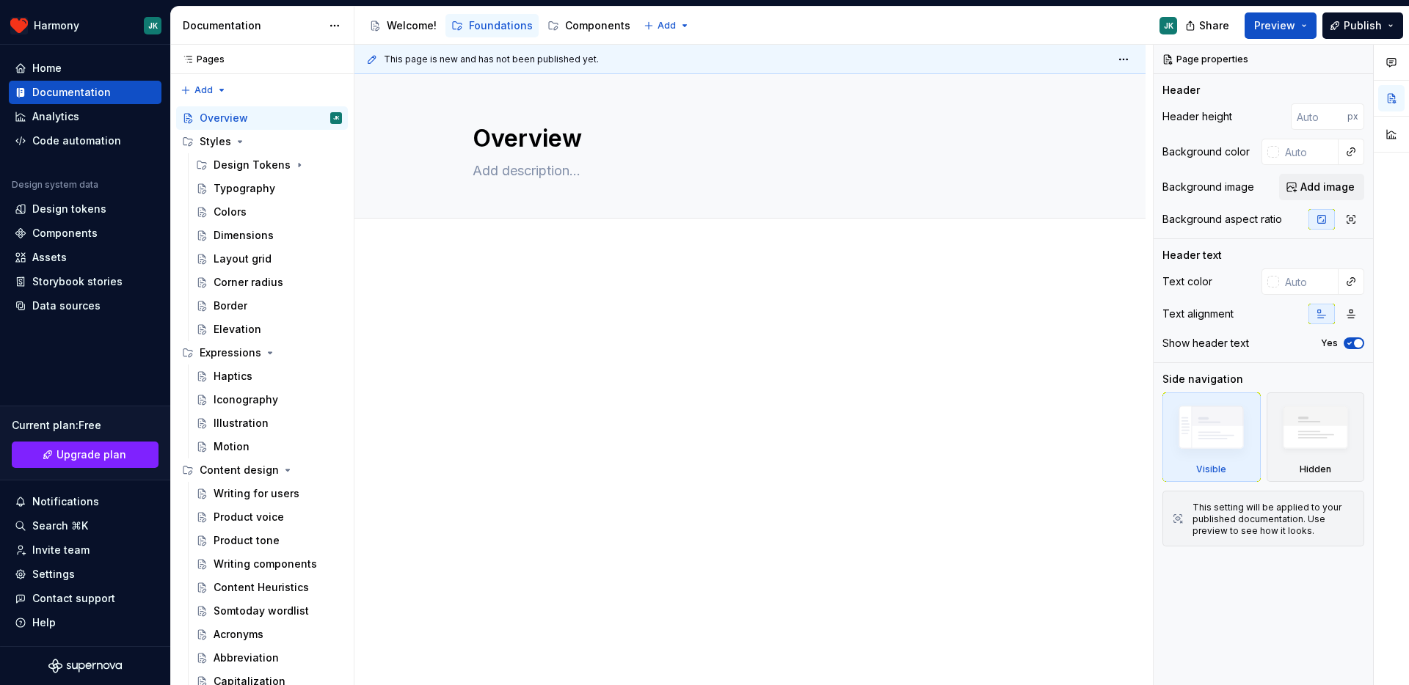
click at [671, 406] on div at bounding box center [749, 408] width 791 height 314
click at [497, 151] on textarea "Overview" at bounding box center [747, 138] width 555 height 35
click at [503, 169] on textarea at bounding box center [747, 170] width 555 height 23
type textarea "*"
click at [541, 342] on div at bounding box center [750, 322] width 555 height 73
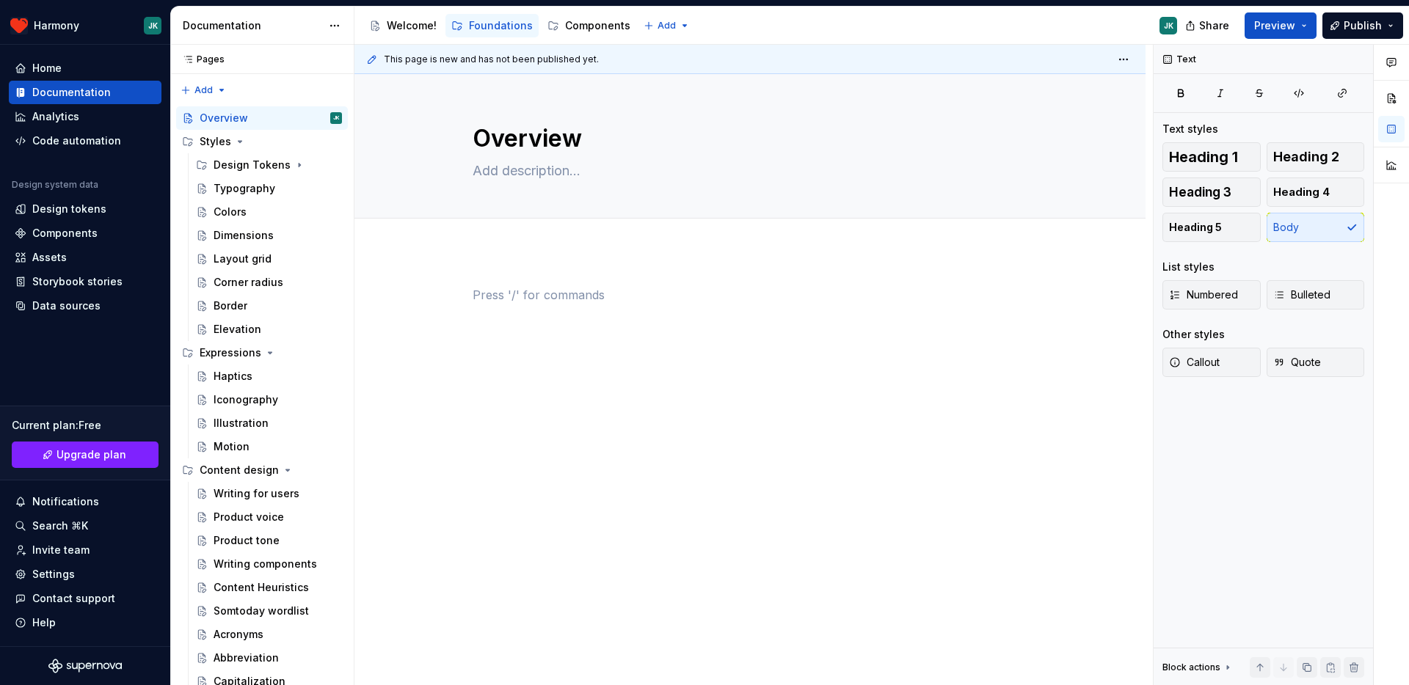
click at [495, 484] on div at bounding box center [749, 408] width 791 height 314
type textarea "*"
